Goal: Information Seeking & Learning: Learn about a topic

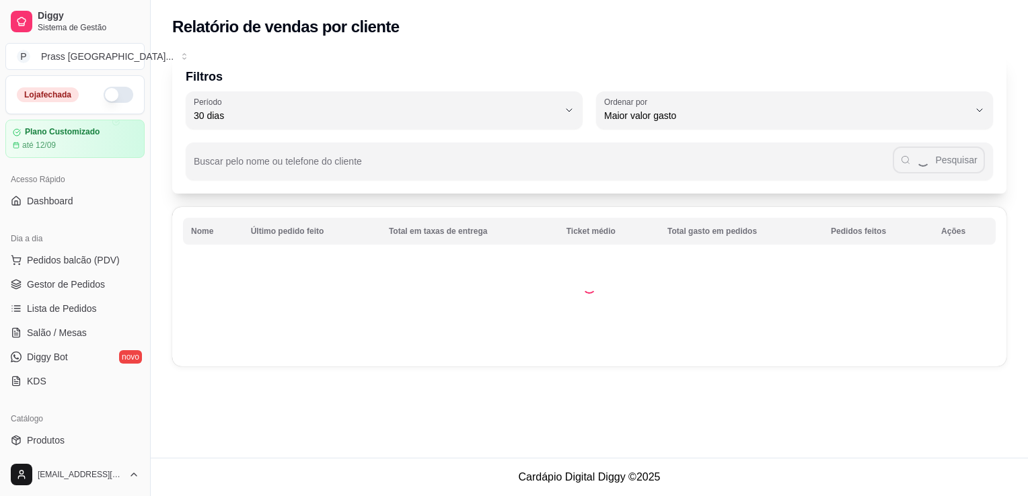
select select "30"
select select "HIGHEST_TOTAL_SPENT_WITH_ORDERS"
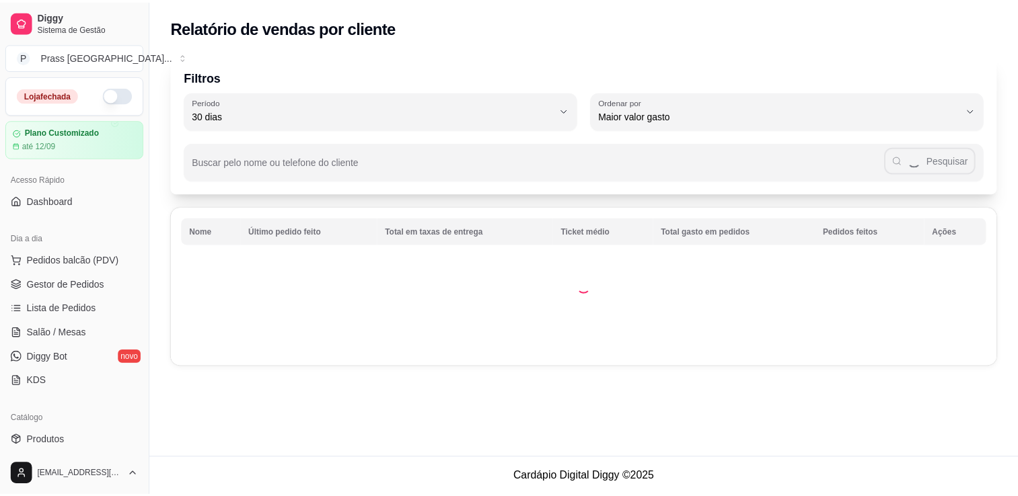
scroll to position [404, 0]
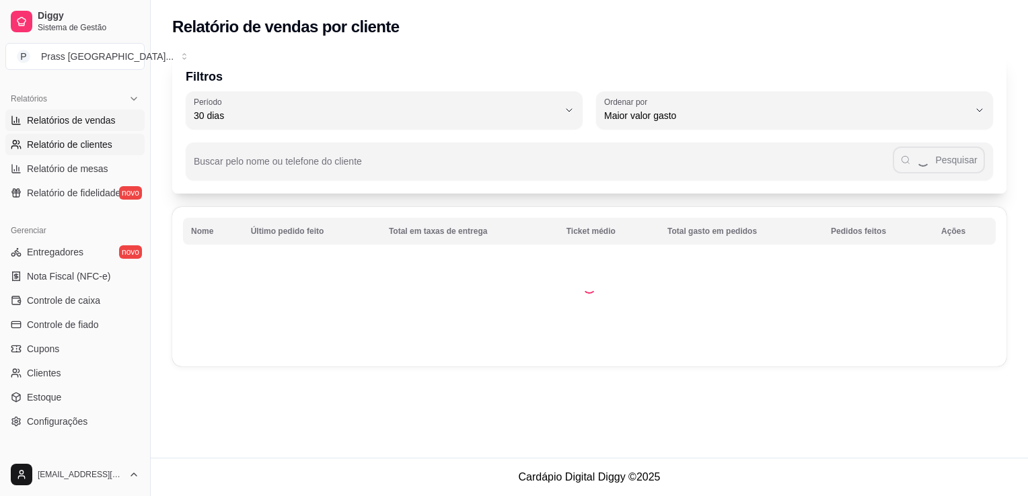
click at [98, 122] on span "Relatórios de vendas" at bounding box center [71, 120] width 89 height 13
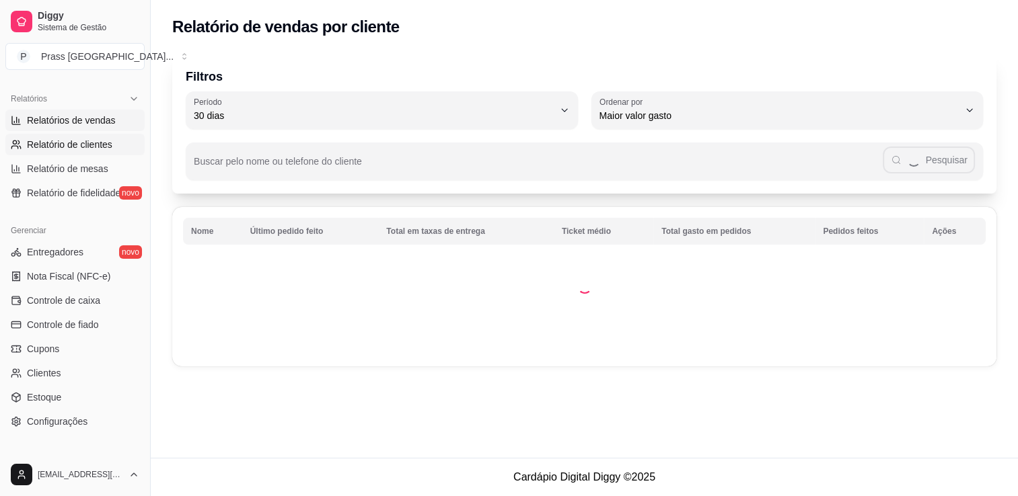
select select "ALL"
select select "0"
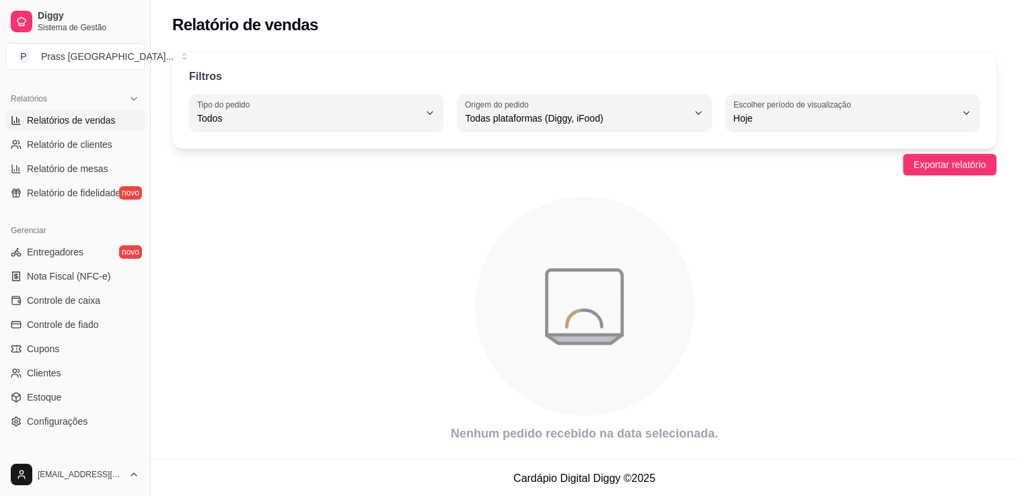
scroll to position [3, 0]
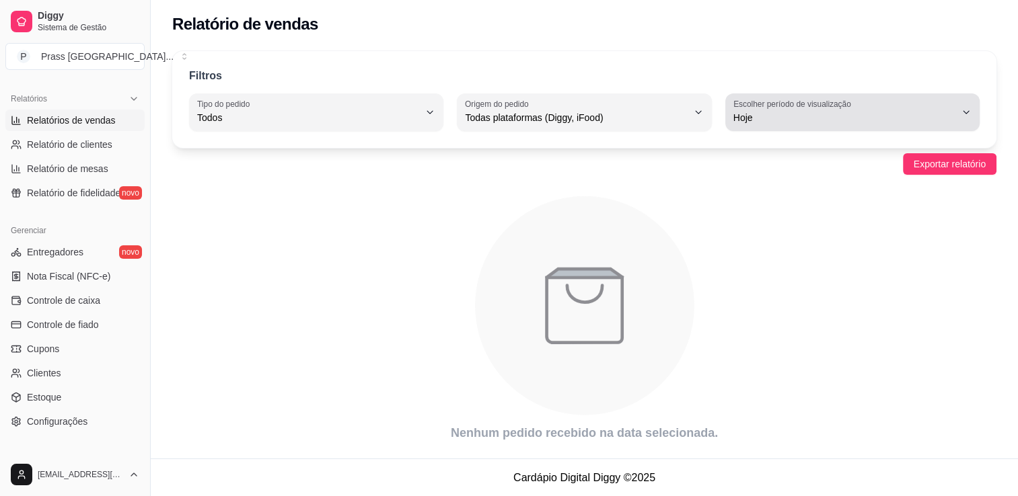
click at [726, 112] on button "Escolher período de visualização Hoje" at bounding box center [852, 112] width 254 height 38
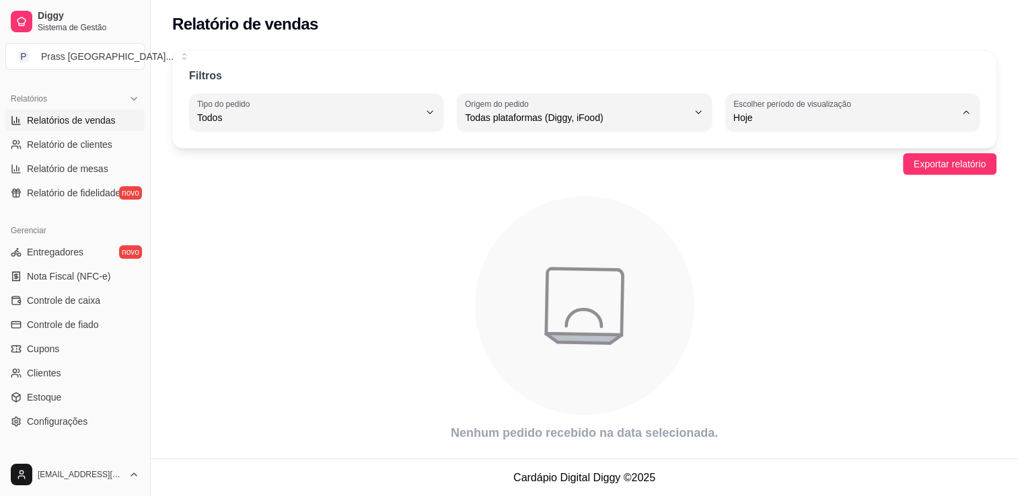
click at [765, 243] on span "30 dias" at bounding box center [845, 237] width 211 height 13
type input "30"
select select "30"
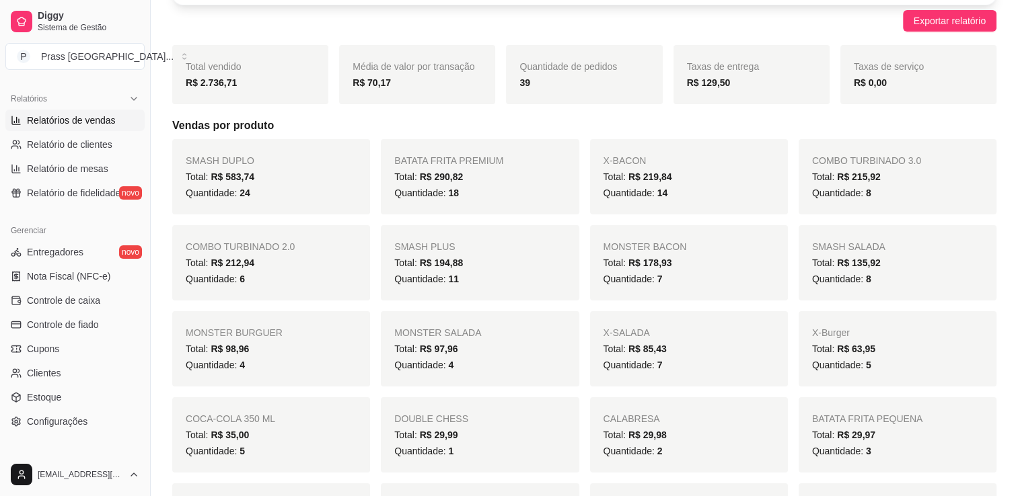
scroll to position [135, 0]
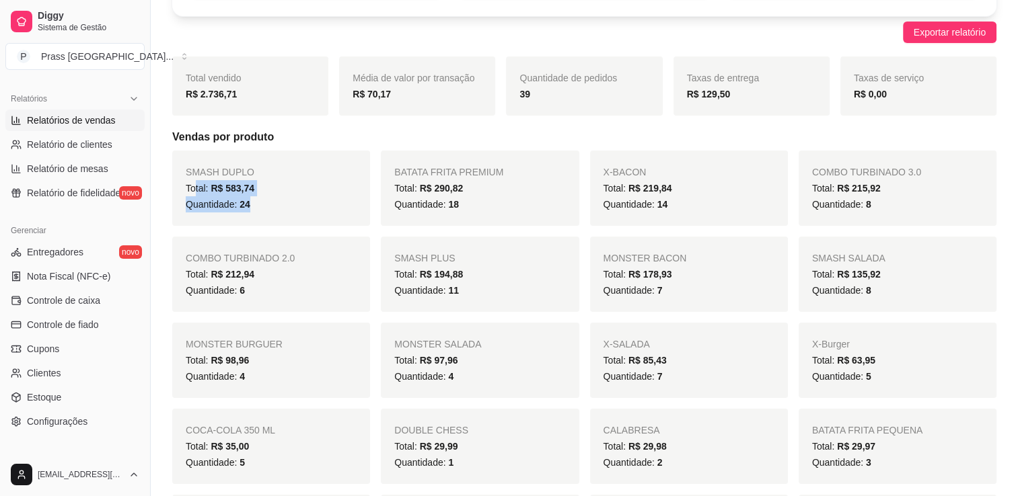
drag, startPoint x: 257, startPoint y: 207, endPoint x: 196, endPoint y: 180, distance: 67.1
click at [196, 180] on div "SMASH DUPLO Total: R$ 583,74 Quantidade: 24" at bounding box center [271, 188] width 198 height 75
drag, startPoint x: 196, startPoint y: 180, endPoint x: 175, endPoint y: 189, distance: 22.9
click at [175, 189] on div "SMASH DUPLO Total: R$ 583,74 Quantidade: 24" at bounding box center [271, 188] width 198 height 75
drag, startPoint x: 268, startPoint y: 198, endPoint x: 222, endPoint y: 198, distance: 46.4
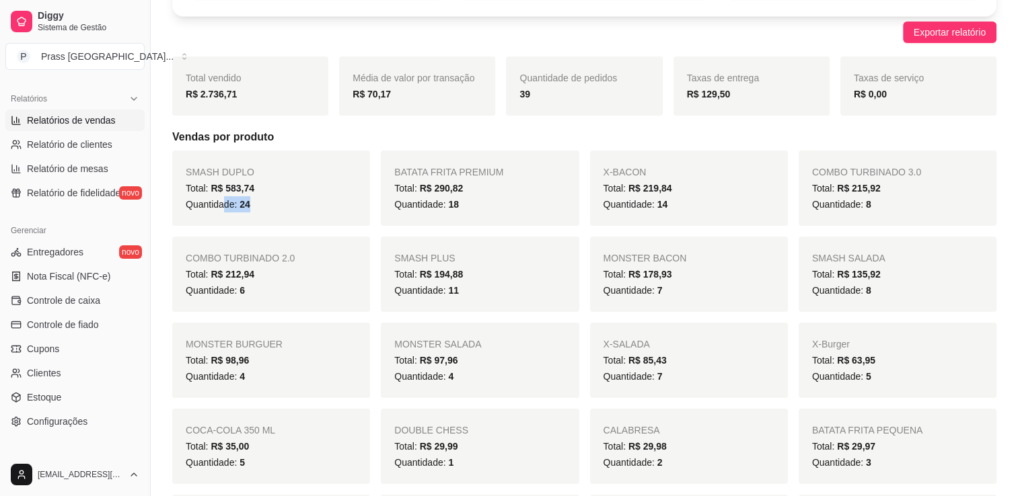
click at [222, 198] on div "Quantidade: 24" at bounding box center [271, 204] width 171 height 16
drag, startPoint x: 222, startPoint y: 198, endPoint x: 245, endPoint y: 215, distance: 28.0
click at [245, 215] on div "SMASH DUPLO Total: R$ 583,74 Quantidade: 24" at bounding box center [271, 188] width 198 height 75
click at [315, 219] on div "SMASH DUPLO Total: R$ 583,74 Quantidade: 24" at bounding box center [271, 188] width 198 height 75
drag, startPoint x: 241, startPoint y: 206, endPoint x: 249, endPoint y: 206, distance: 8.1
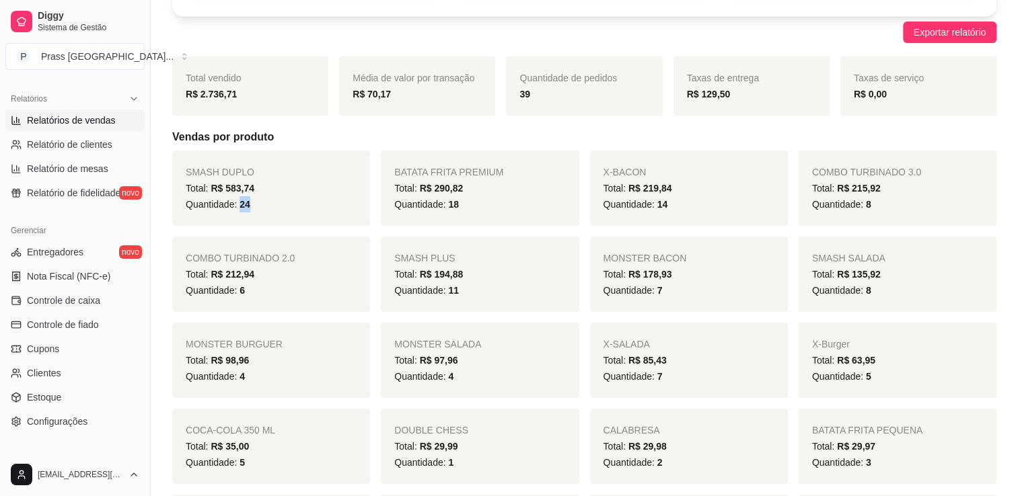
click at [249, 206] on span "24" at bounding box center [244, 204] width 11 height 11
drag, startPoint x: 249, startPoint y: 206, endPoint x: 294, endPoint y: 216, distance: 46.0
click at [294, 216] on div "SMASH DUPLO Total: R$ 583,74 Quantidade: 24" at bounding box center [271, 188] width 198 height 75
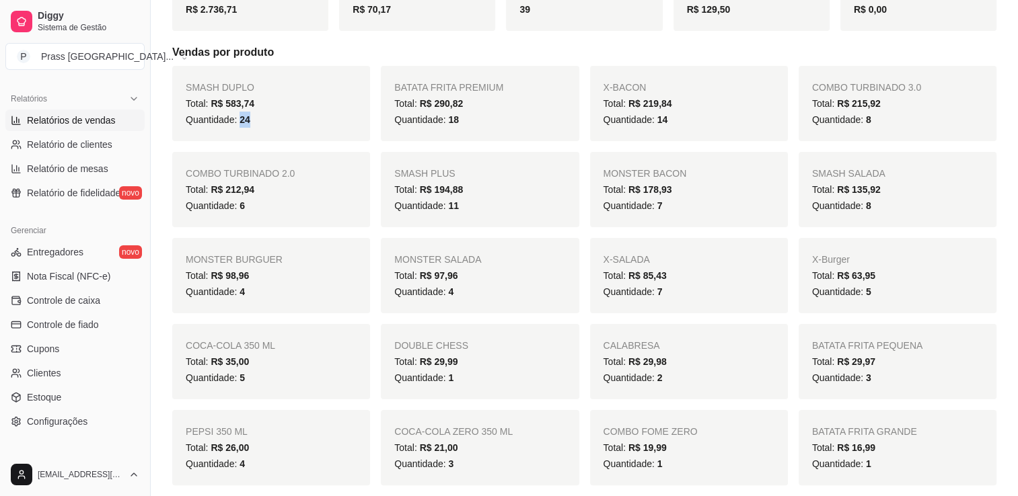
scroll to position [202, 0]
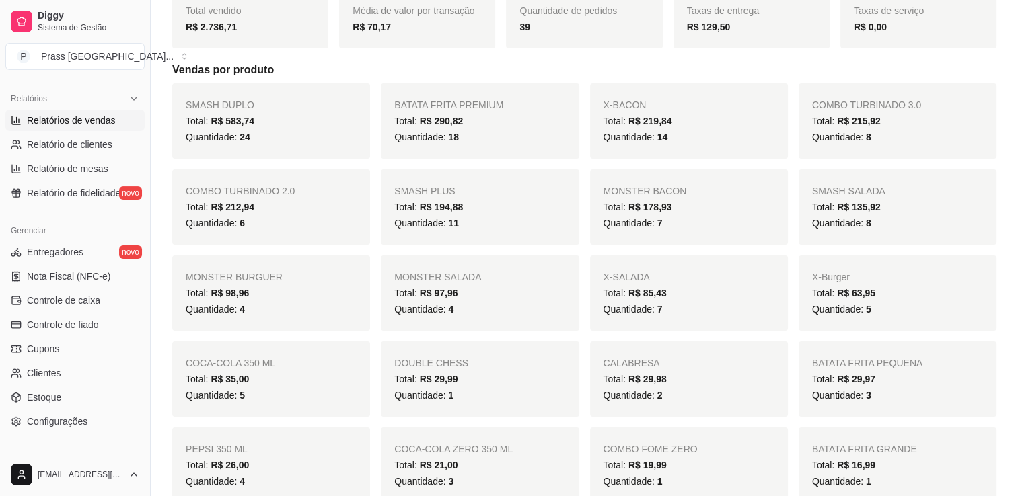
click at [266, 212] on div "Total: R$ 212,94" at bounding box center [271, 207] width 171 height 16
drag, startPoint x: 239, startPoint y: 223, endPoint x: 246, endPoint y: 220, distance: 8.1
click at [246, 220] on div "Quantidade: 6" at bounding box center [271, 223] width 171 height 16
drag, startPoint x: 246, startPoint y: 220, endPoint x: 252, endPoint y: 223, distance: 6.9
click at [252, 223] on div "Quantidade: 6" at bounding box center [271, 223] width 171 height 16
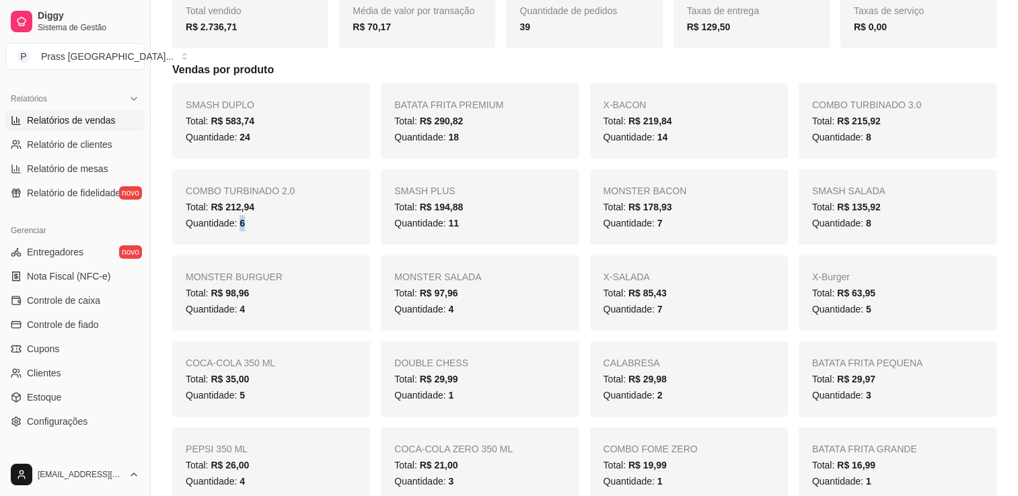
click at [252, 223] on div "Quantidade: 6" at bounding box center [271, 223] width 171 height 16
drag, startPoint x: 252, startPoint y: 223, endPoint x: 313, endPoint y: 237, distance: 62.2
click at [313, 237] on div "COMBO TURBINADO 2.0 Total: R$ 212,94 Quantidade: 6" at bounding box center [271, 206] width 198 height 75
click at [333, 158] on div "SMASH DUPLO Total: R$ 583,74 Quantidade: 24 BATATA FRITA PREMIUM Total: R$ 290,…" at bounding box center [584, 336] width 824 height 506
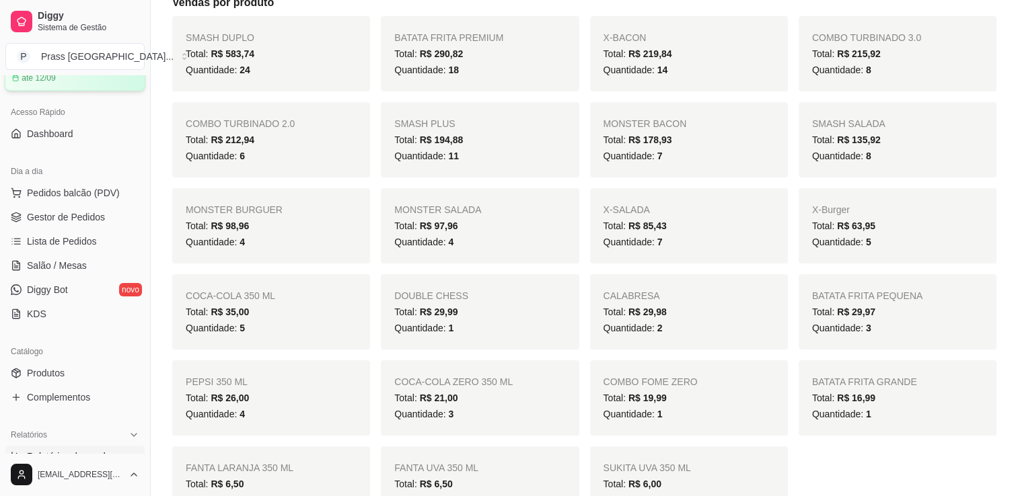
scroll to position [0, 0]
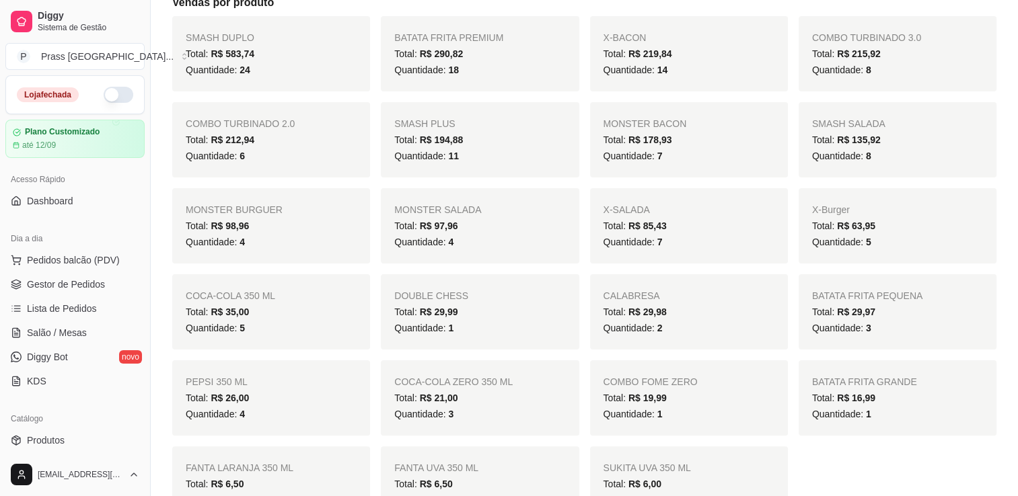
click at [114, 96] on button "button" at bounding box center [119, 95] width 30 height 16
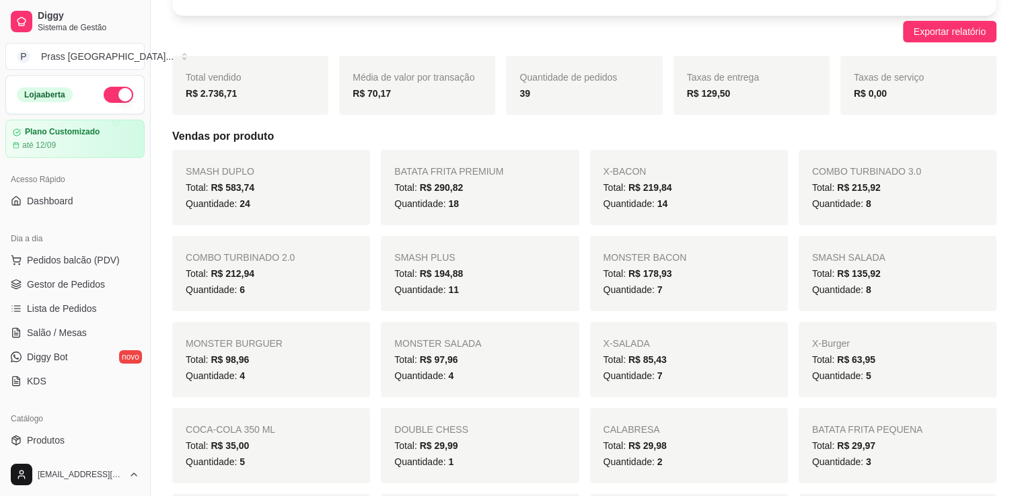
scroll to position [135, 0]
drag, startPoint x: 447, startPoint y: 206, endPoint x: 459, endPoint y: 203, distance: 13.2
click at [459, 203] on div "Quantidade: 18" at bounding box center [479, 204] width 171 height 16
drag, startPoint x: 459, startPoint y: 203, endPoint x: 468, endPoint y: 211, distance: 11.9
click at [468, 211] on div "Quantidade: 18" at bounding box center [479, 204] width 171 height 16
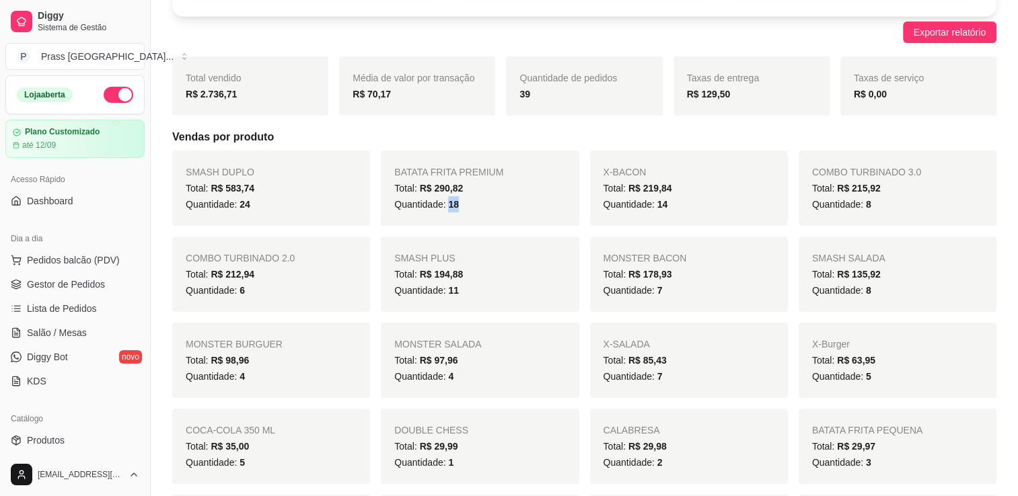
click at [465, 212] on div "BATATA FRITA PREMIUM Total: R$ 290,82 Quantidade: 18" at bounding box center [480, 188] width 198 height 75
drag, startPoint x: 465, startPoint y: 212, endPoint x: 432, endPoint y: 226, distance: 36.5
click at [432, 226] on div "SMASH DUPLO Total: R$ 583,74 Quantidade: 24 BATATA FRITA PREMIUM Total: R$ 290,…" at bounding box center [584, 404] width 824 height 506
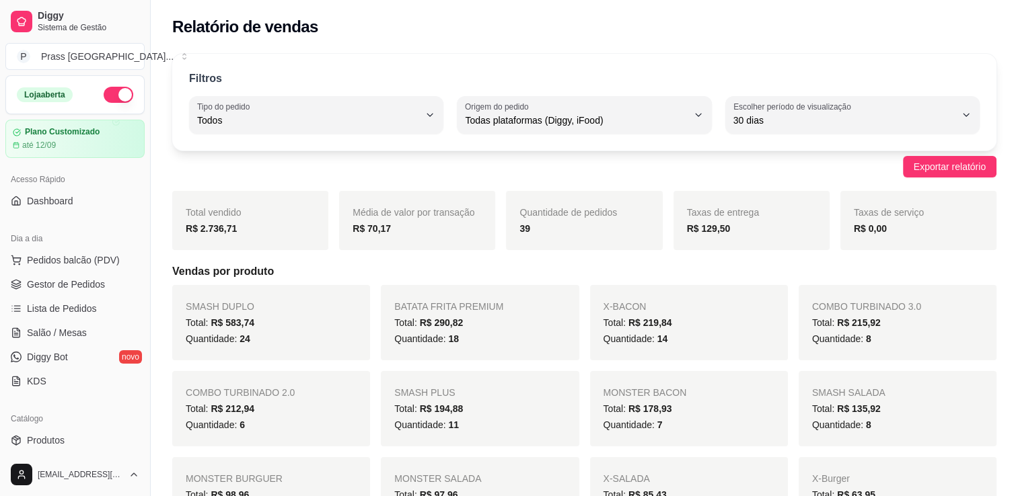
click at [247, 343] on span "24" at bounding box center [244, 339] width 11 height 11
click at [84, 281] on span "Gestor de Pedidos" at bounding box center [66, 284] width 78 height 13
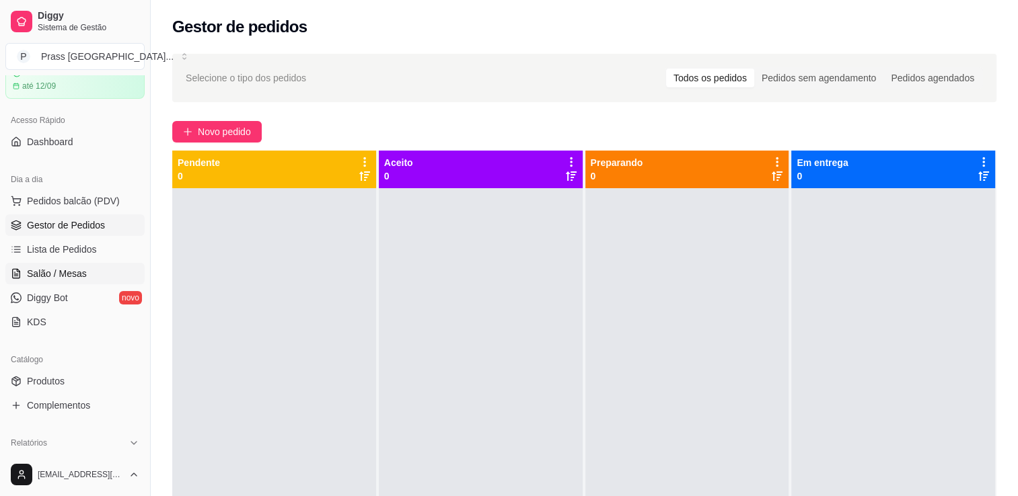
scroll to position [135, 0]
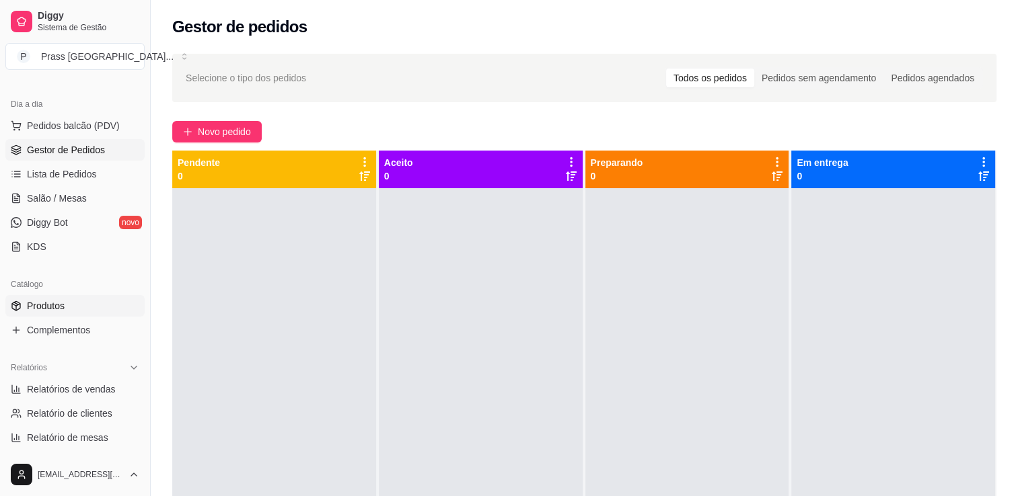
click at [65, 296] on link "Produtos" at bounding box center [74, 306] width 139 height 22
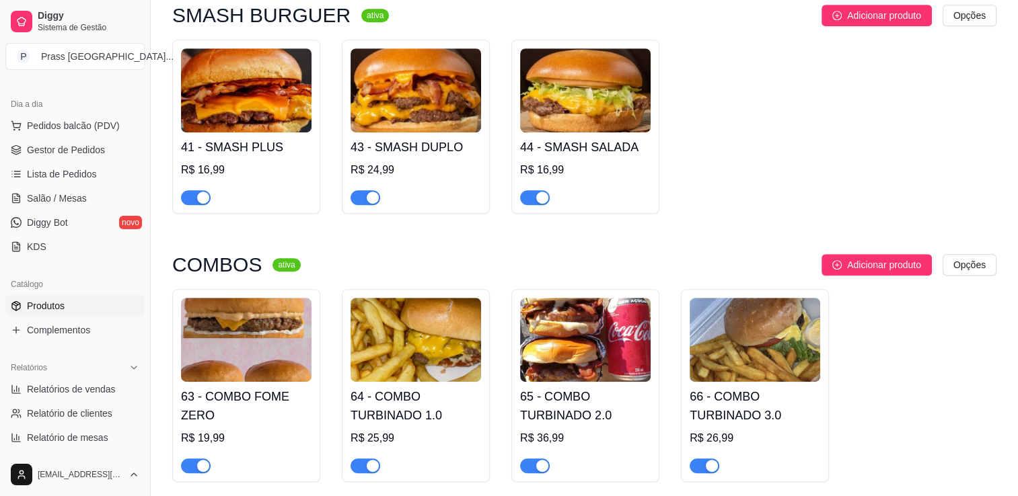
scroll to position [740, 0]
